Goal: Book appointment/travel/reservation

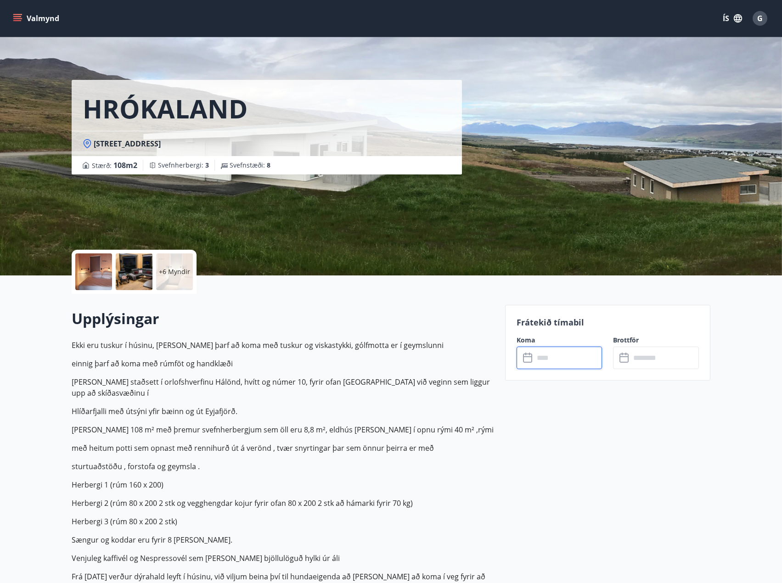
scroll to position [138, 0]
click at [549, 347] on input "text" at bounding box center [568, 358] width 68 height 22
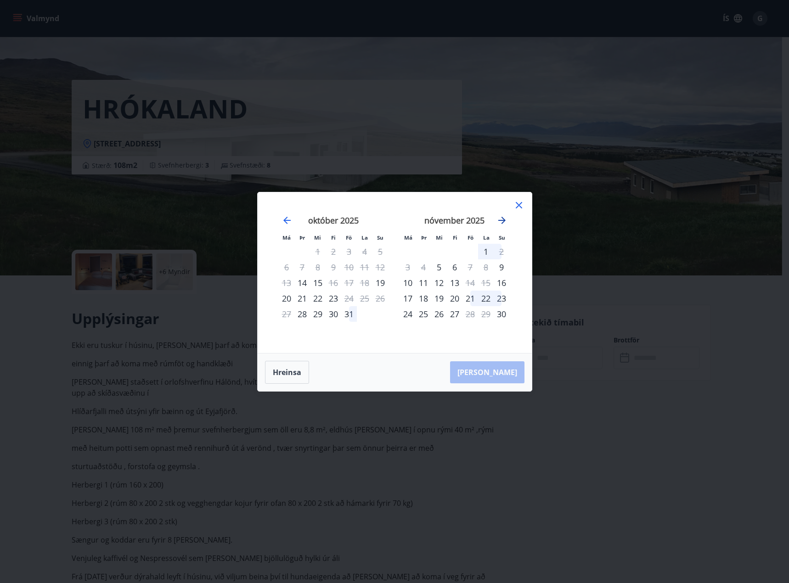
click at [498, 222] on icon "Move forward to switch to the next month." at bounding box center [501, 220] width 11 height 11
click at [455, 283] on div "18" at bounding box center [455, 283] width 16 height 16
click at [503, 285] on div "21" at bounding box center [501, 283] width 16 height 16
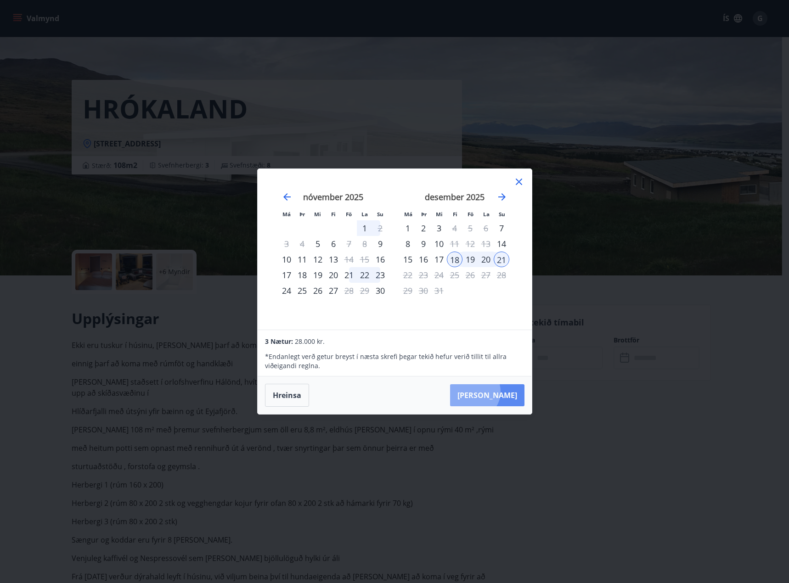
click at [502, 392] on button "Taka Frá" at bounding box center [487, 395] width 74 height 22
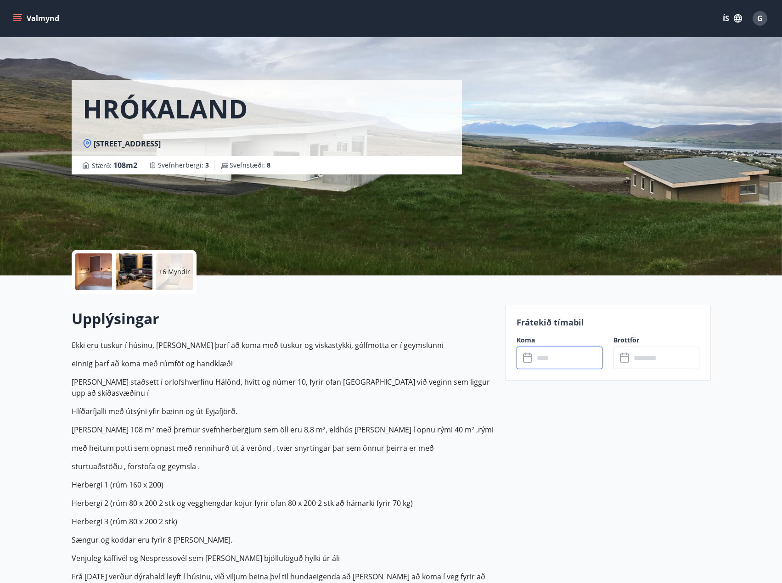
type input "******"
click at [655, 443] on button "Greiða" at bounding box center [656, 442] width 86 height 22
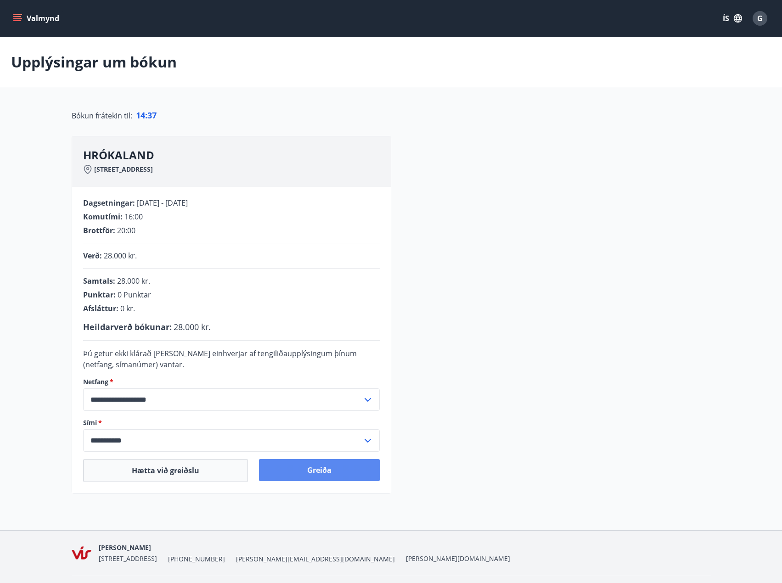
click at [320, 466] on button "Greiða" at bounding box center [319, 470] width 121 height 22
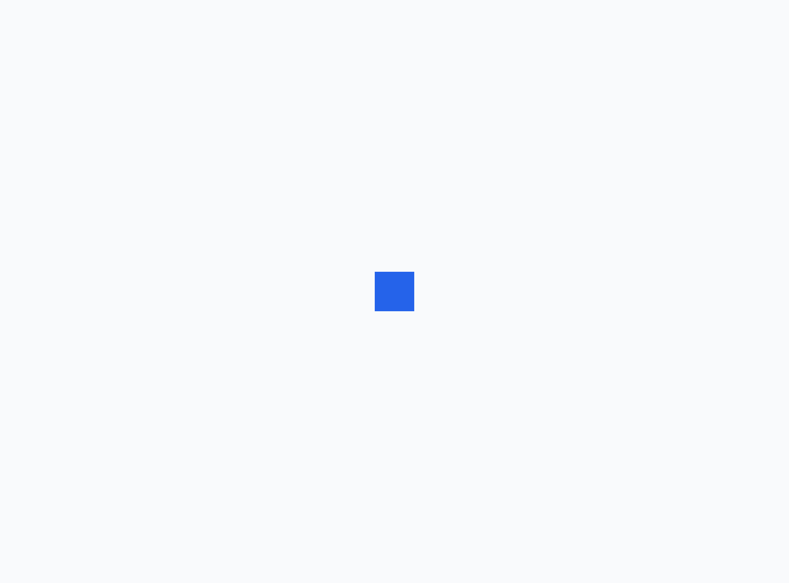
click at [323, 480] on div at bounding box center [394, 291] width 789 height 583
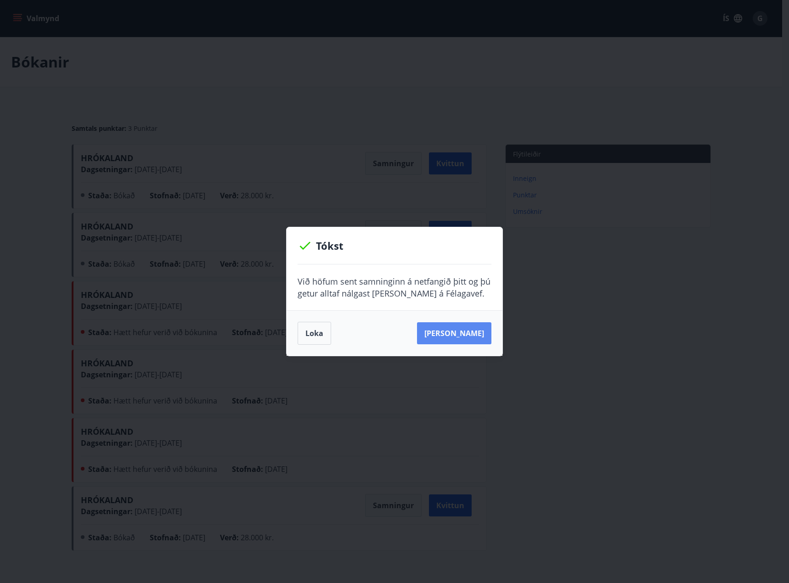
click at [475, 334] on button "Sjá samning" at bounding box center [454, 333] width 74 height 22
click at [315, 331] on button "Loka" at bounding box center [314, 333] width 34 height 23
